Goal: Task Accomplishment & Management: Manage account settings

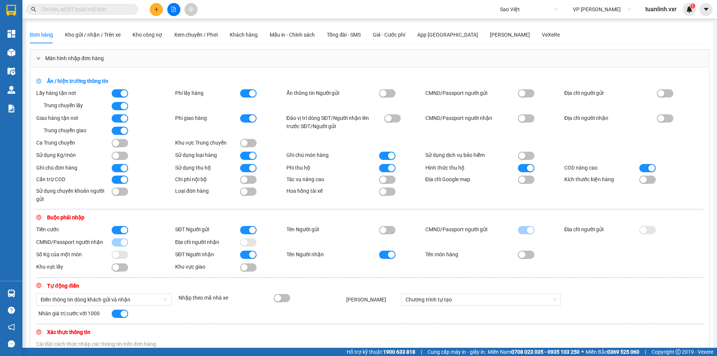
click at [506, 0] on div "Kết quả tìm kiếm ( 0 ) Bộ lọc No Data Sao Việt VP Bảo Hà tuanlinh.vxr 1" at bounding box center [358, 9] width 717 height 19
click at [506, 1] on div "Kết quả tìm kiếm ( 0 ) Bộ lọc No Data Sao Việt VP Bảo Hà tuanlinh.vxr 1" at bounding box center [358, 9] width 717 height 19
click at [506, 7] on span "Sao Việt" at bounding box center [529, 9] width 58 height 11
type input "long hoan"
click at [519, 27] on div "Long Hoàn Express" at bounding box center [529, 24] width 58 height 8
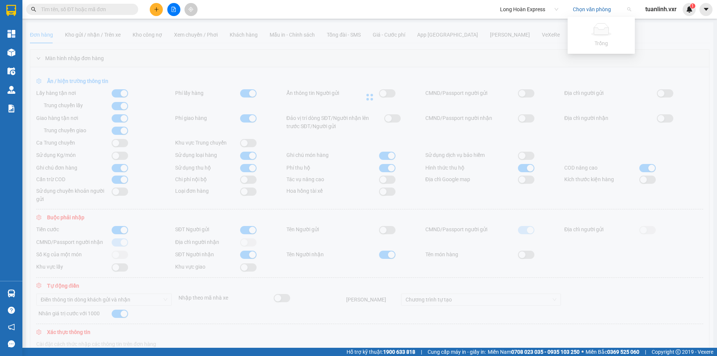
click at [601, 10] on input "search" at bounding box center [599, 9] width 53 height 11
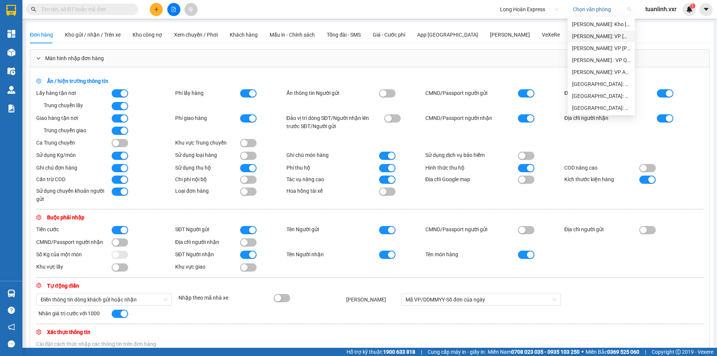
click at [601, 24] on div "[PERSON_NAME]: Kho [GEOGRAPHIC_DATA] 9" at bounding box center [601, 24] width 58 height 8
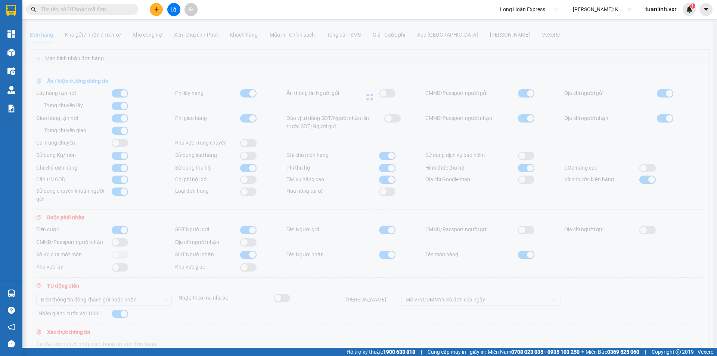
click at [588, 32] on div at bounding box center [370, 96] width 688 height 149
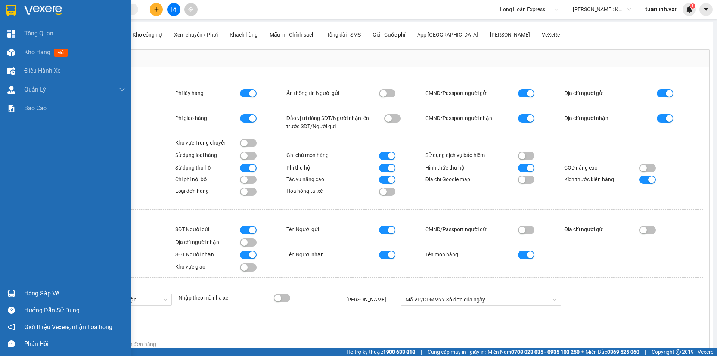
click at [44, 35] on span "Tổng Quan" at bounding box center [38, 33] width 29 height 9
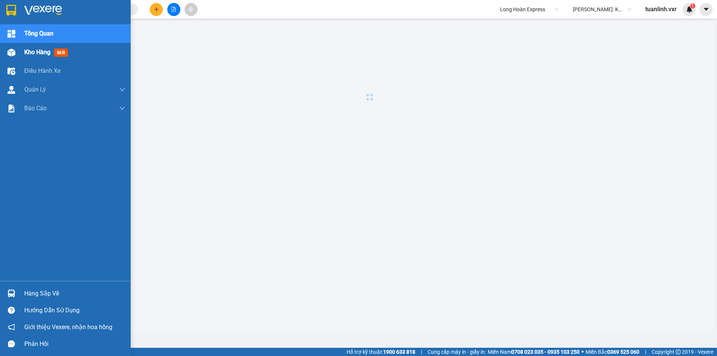
click at [26, 49] on span "Kho hàng" at bounding box center [37, 52] width 26 height 7
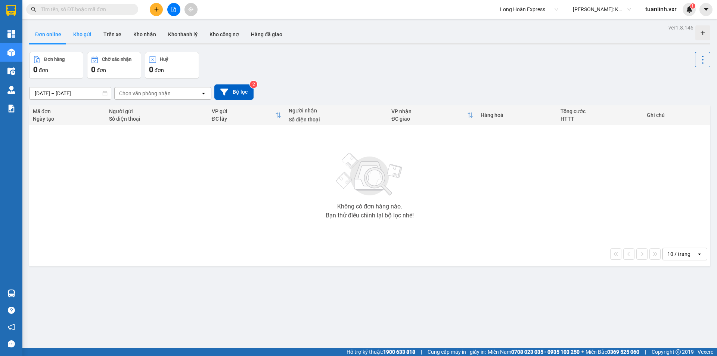
click at [72, 31] on button "Kho gửi" at bounding box center [82, 34] width 30 height 18
type input "[DATE] – [DATE]"
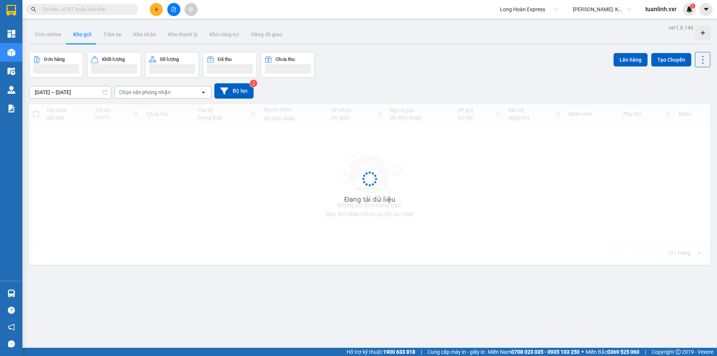
click at [436, 66] on div "Đơn hàng Khối lượng Số lượng Đã thu Chưa thu Lên hàng Tạo Chuyến" at bounding box center [370, 65] width 682 height 26
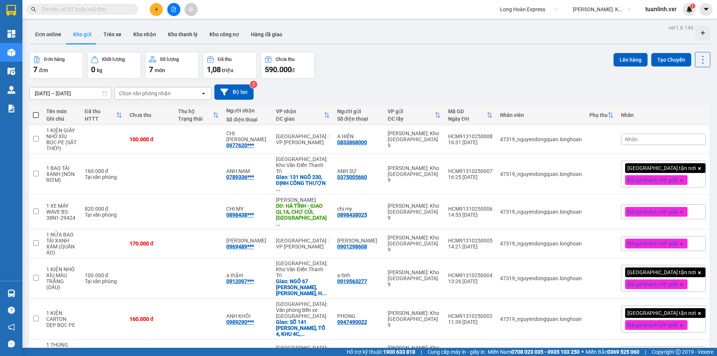
click at [480, 44] on div "Đơn online Kho gửi Trên xe Kho nhận Kho thanh lý Kho công nợ Hàng đã giao" at bounding box center [370, 35] width 682 height 20
drag, startPoint x: 478, startPoint y: 74, endPoint x: 156, endPoint y: 86, distance: 322.3
click at [475, 74] on div "Đơn hàng 7 đơn Khối lượng 0 kg Số lượng 7 món Đã thu 1,08 triệu Chưa thu 590.00…" at bounding box center [370, 65] width 682 height 27
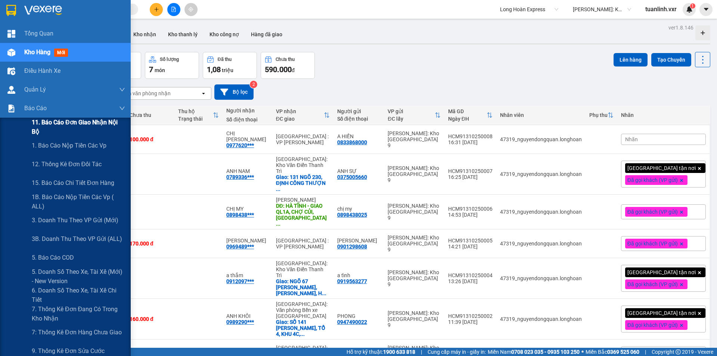
click at [32, 133] on span "11. Báo cáo đơn giao nhận nội bộ" at bounding box center [78, 127] width 93 height 19
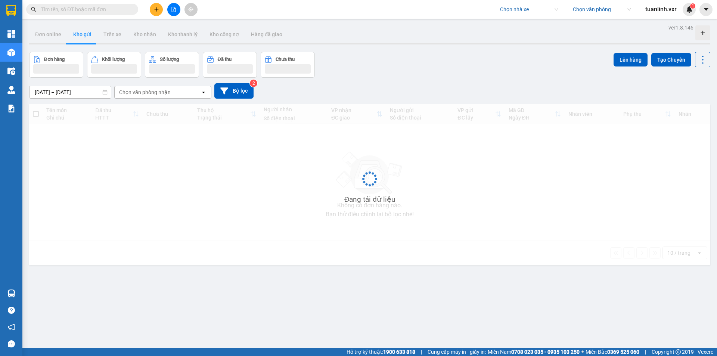
click at [124, 11] on input "text" at bounding box center [85, 9] width 88 height 8
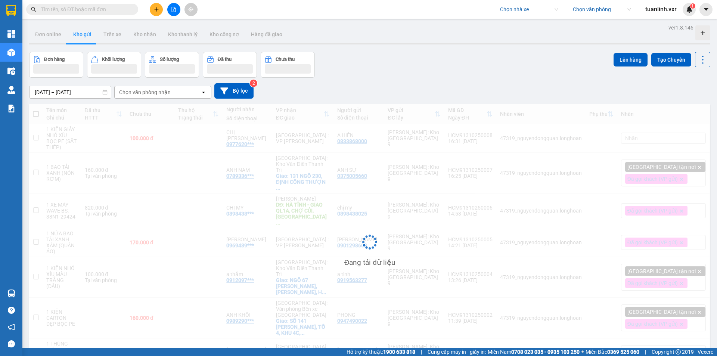
paste input "VP102009250033"
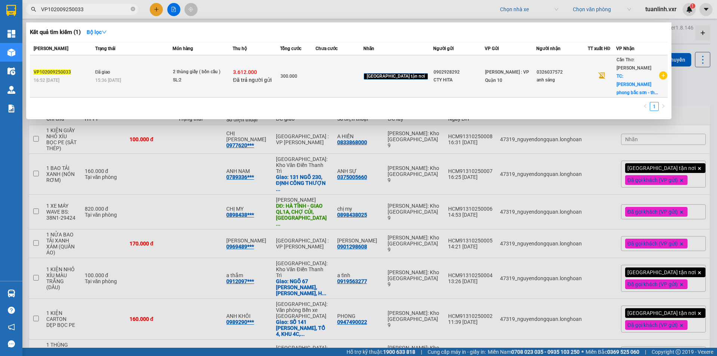
type input "VP102009250033"
click at [169, 70] on td "Đã giao 15:36 - 21/09" at bounding box center [132, 76] width 79 height 42
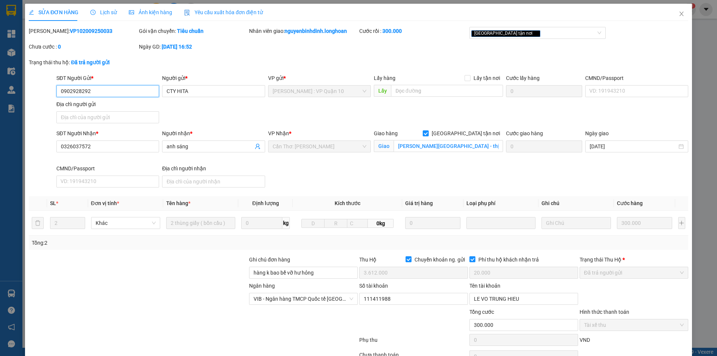
type input "0902928292"
type input "CTY HITA"
type input "0326037572"
type input "anh sáng"
checkbox input "true"
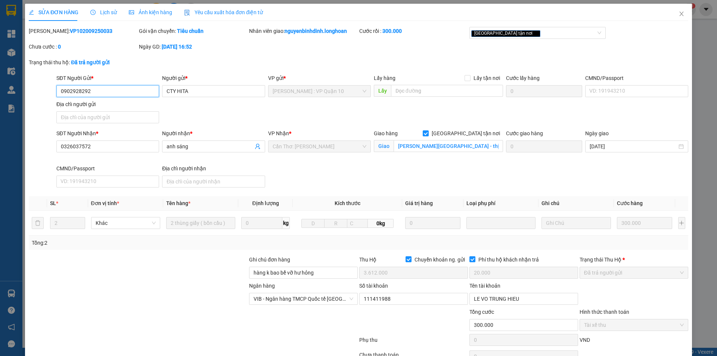
type input "lê hồng phong bắc sơn - thị trấn núi sập - huyện thoại sơn - an giang"
type input "hàng k bao bể vỡ hư hỏng"
checkbox input "true"
type input "3.612.000"
type input "20.000"
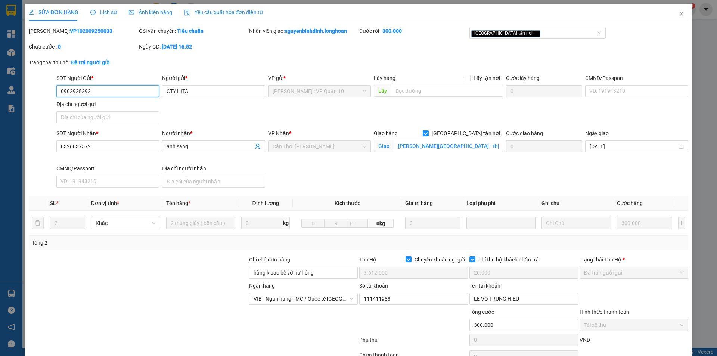
type input "300.000"
click at [98, 15] on span "Lịch sử" at bounding box center [103, 12] width 27 height 6
